Goal: Book appointment/travel/reservation

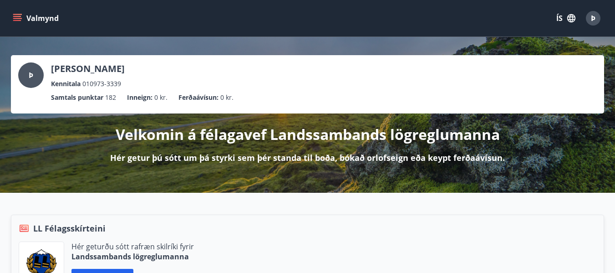
click at [15, 15] on icon "menu" at bounding box center [17, 18] width 9 height 9
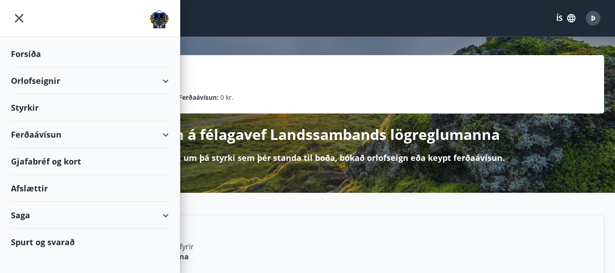
click at [51, 80] on div "Orlofseignir" at bounding box center [90, 80] width 158 height 27
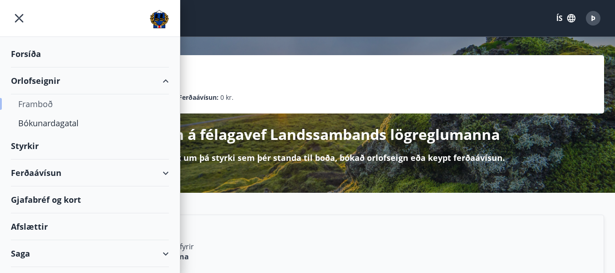
click at [47, 102] on div "Framboð" at bounding box center [89, 103] width 143 height 19
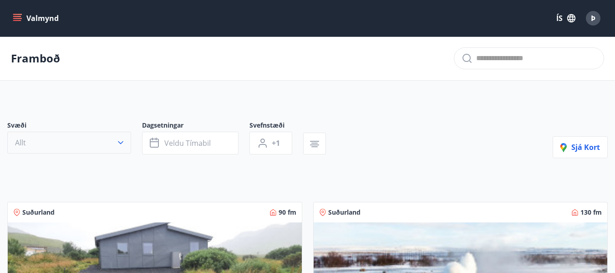
click at [123, 145] on icon "button" at bounding box center [120, 142] width 9 height 9
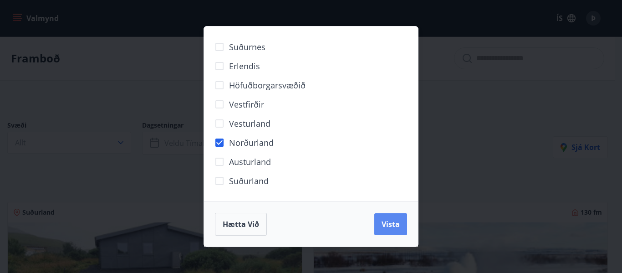
click at [398, 223] on span "Vista" at bounding box center [391, 224] width 18 height 10
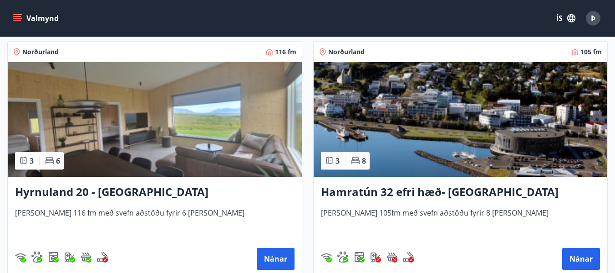
scroll to position [273, 0]
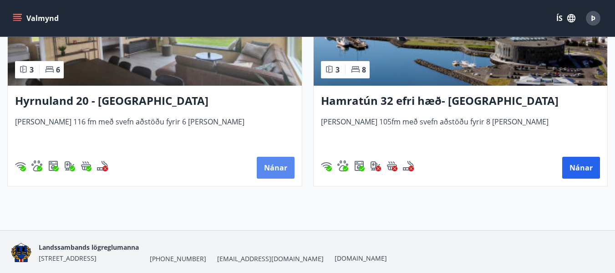
click at [272, 165] on button "Nánar" at bounding box center [276, 168] width 38 height 22
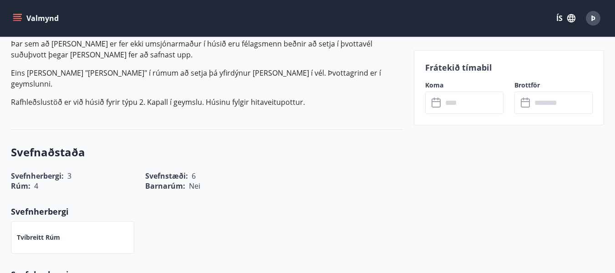
scroll to position [182, 0]
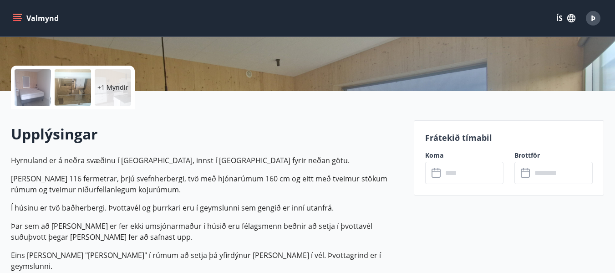
click at [450, 165] on input "text" at bounding box center [473, 173] width 61 height 22
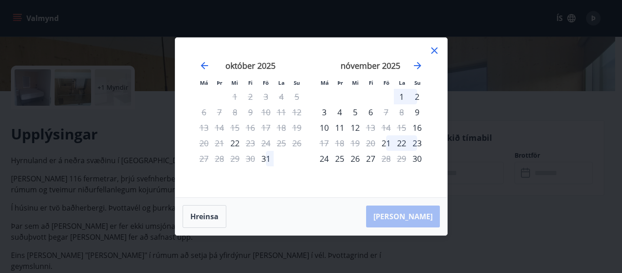
click at [434, 51] on icon at bounding box center [434, 50] width 6 height 6
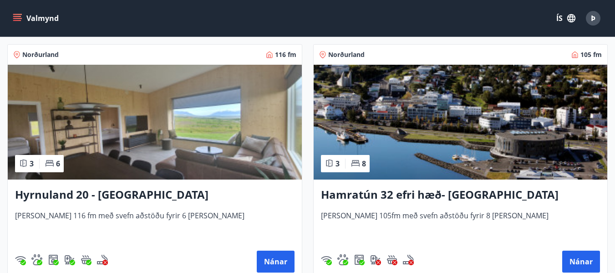
scroll to position [182, 0]
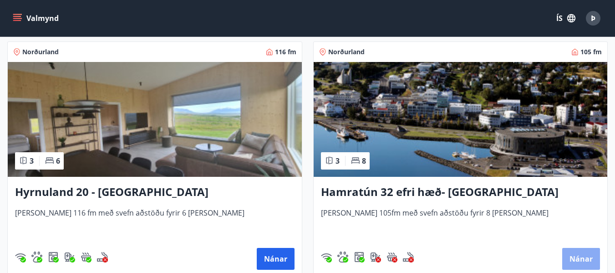
click at [578, 253] on button "Nánar" at bounding box center [582, 259] width 38 height 22
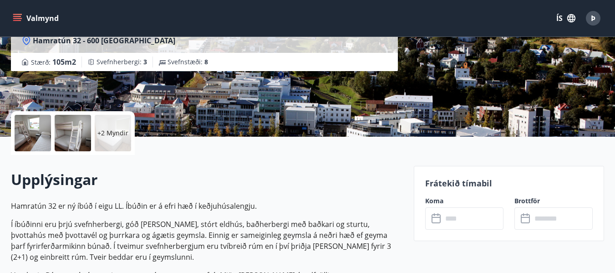
scroll to position [182, 0]
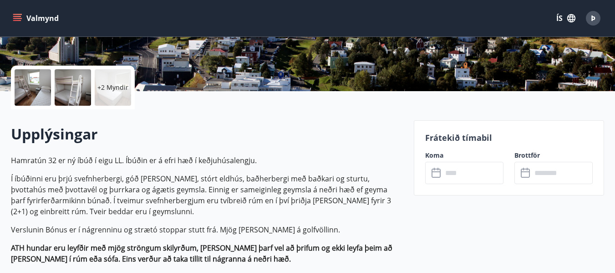
click at [469, 178] on input "text" at bounding box center [473, 173] width 61 height 22
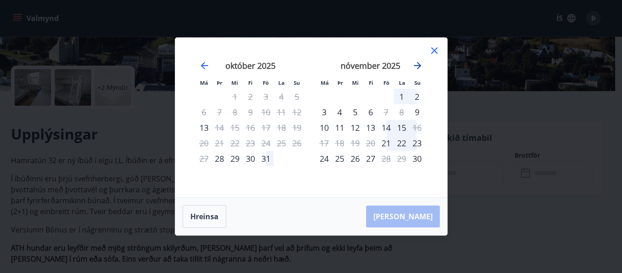
click at [419, 66] on icon "Move forward to switch to the next month." at bounding box center [417, 65] width 7 height 7
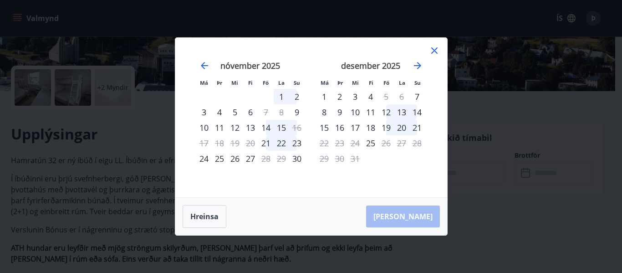
drag, startPoint x: 435, startPoint y: 50, endPoint x: 430, endPoint y: 58, distance: 9.4
click at [434, 50] on icon at bounding box center [434, 50] width 11 height 11
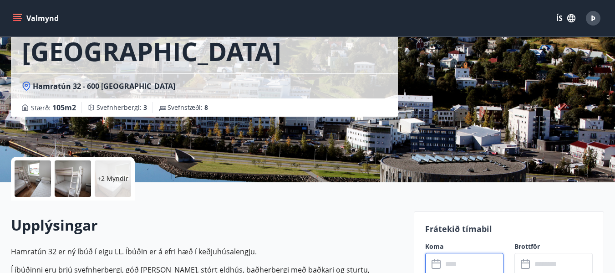
scroll to position [0, 0]
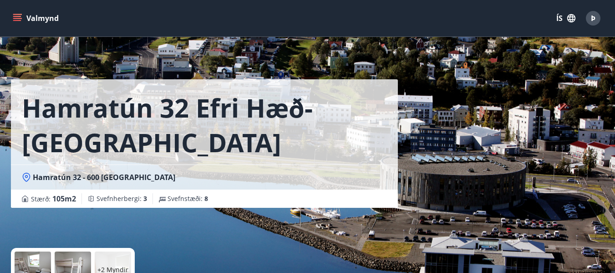
click at [33, 18] on button "Valmynd" at bounding box center [36, 18] width 51 height 16
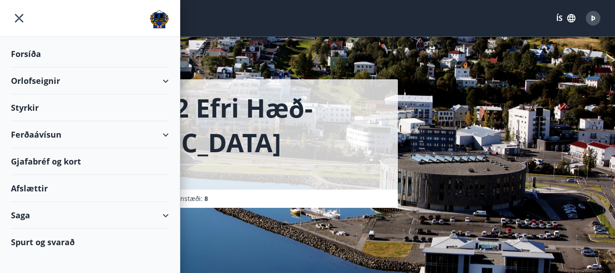
click at [63, 137] on div "Ferðaávísun" at bounding box center [90, 134] width 158 height 27
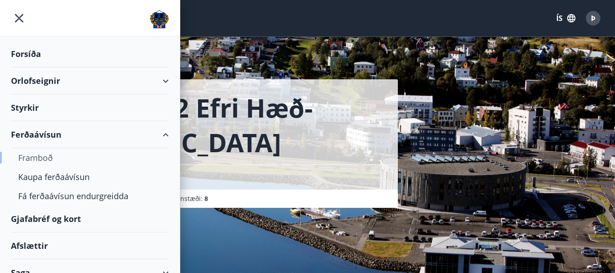
click at [36, 158] on div "Framboð" at bounding box center [89, 157] width 143 height 19
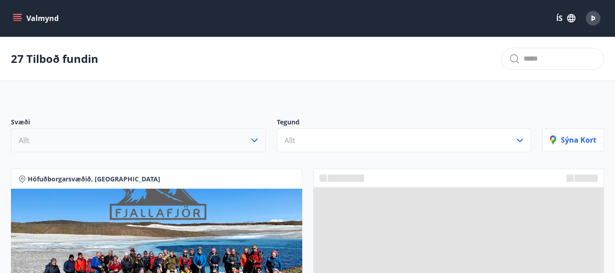
click at [251, 143] on icon "button" at bounding box center [254, 140] width 11 height 11
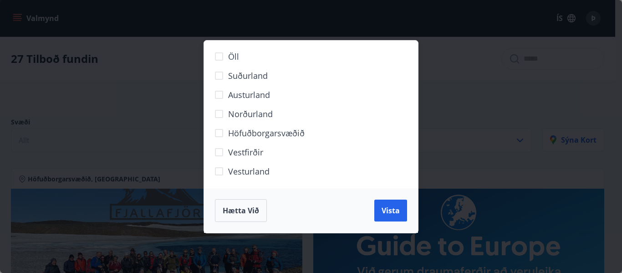
click at [232, 116] on span "Norðurland" at bounding box center [250, 114] width 45 height 12
click at [385, 221] on button "Vista" at bounding box center [390, 211] width 33 height 22
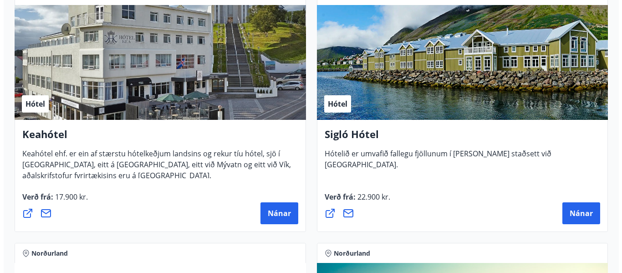
scroll to position [273, 0]
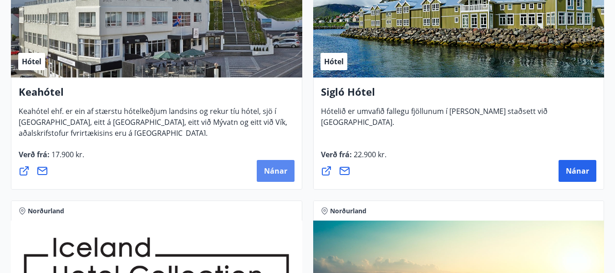
click at [274, 170] on span "Nánar" at bounding box center [275, 171] width 23 height 10
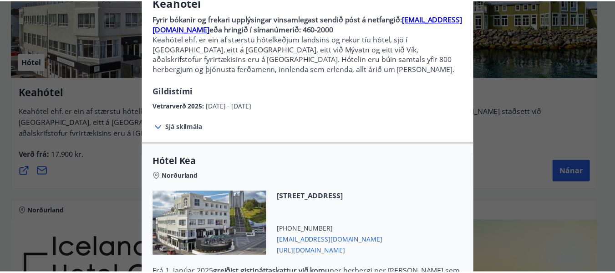
scroll to position [0, 0]
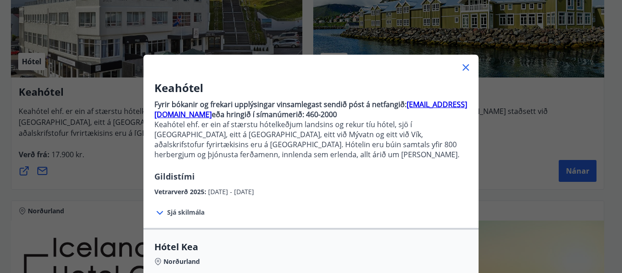
click at [467, 69] on icon at bounding box center [466, 67] width 11 height 11
